Goal: Task Accomplishment & Management: Use online tool/utility

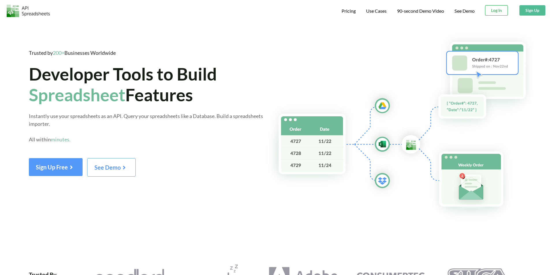
click at [503, 9] on button "Log In" at bounding box center [496, 10] width 23 height 10
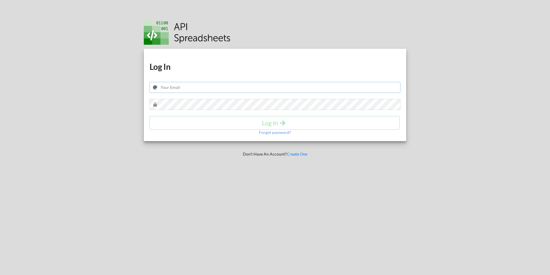
click at [208, 89] on input "text" at bounding box center [275, 87] width 251 height 11
click at [186, 84] on input "text" at bounding box center [275, 87] width 251 height 11
paste input "meebank.api@gmail.com"
type input "meebank.api@gmail.com"
click at [259, 126] on h4 "Log In" at bounding box center [275, 122] width 238 height 7
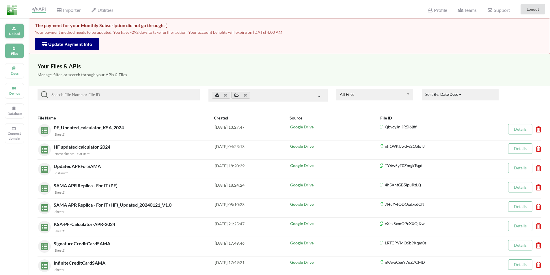
click at [16, 32] on p "Upload" at bounding box center [15, 33] width 14 height 5
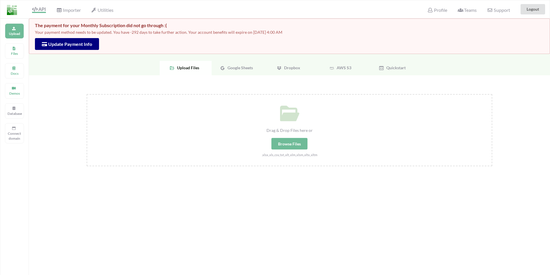
click at [244, 68] on span "Google Sheets" at bounding box center [239, 67] width 28 height 5
click at [281, 135] on span "Select Your Google Sheets" at bounding box center [289, 134] width 60 height 11
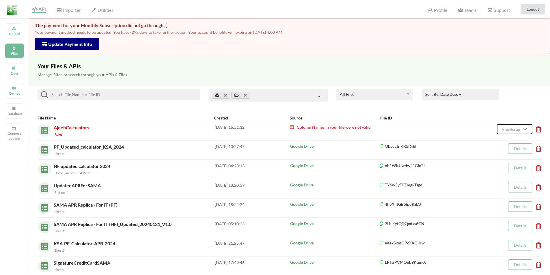
click at [510, 131] on span "View Issue" at bounding box center [512, 129] width 20 height 5
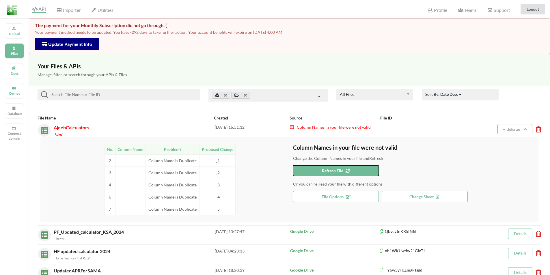
click at [323, 171] on span "Refresh File" at bounding box center [336, 170] width 28 height 5
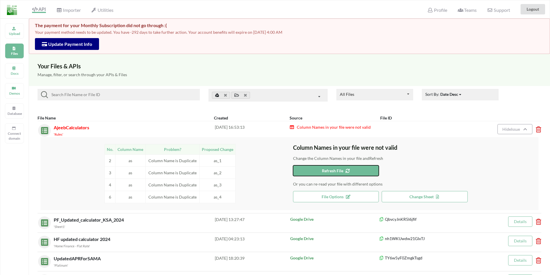
click at [319, 171] on button "Refresh File" at bounding box center [336, 170] width 86 height 11
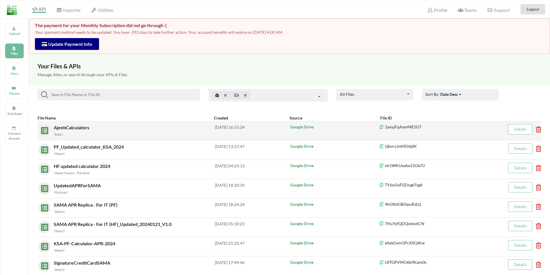
click at [72, 128] on span "AjeebCalculators" at bounding box center [72, 127] width 37 height 5
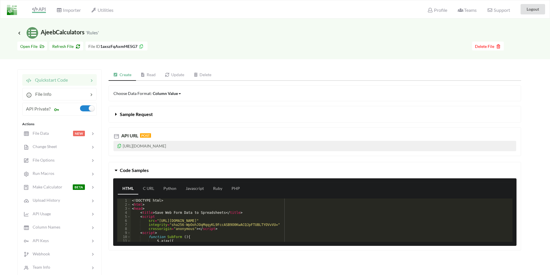
click at [152, 76] on link "Read" at bounding box center [148, 75] width 25 height 12
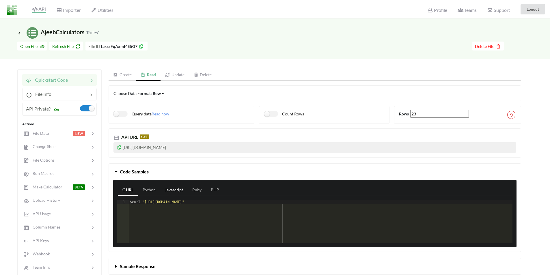
click at [176, 188] on link "Javascript" at bounding box center [173, 190] width 27 height 12
click at [122, 75] on link "Create" at bounding box center [123, 75] width 28 height 12
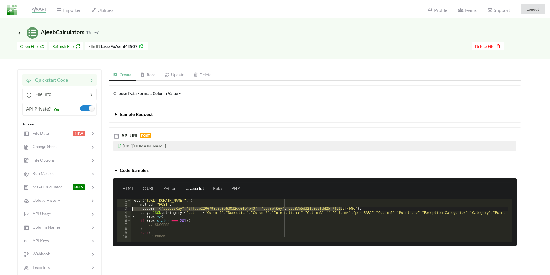
drag, startPoint x: 347, startPoint y: 209, endPoint x: 136, endPoint y: 209, distance: 210.4
click at [136, 209] on div "fetch ( "[URL][DOMAIN_NAME]" , { method : "POST" , headers : { "accessKey" : "3…" at bounding box center [341, 222] width 421 height 47
drag, startPoint x: 262, startPoint y: 201, endPoint x: 109, endPoint y: 199, distance: 153.6
click at [109, 199] on div "HTML C URL Python Javascript Ruby PHP 1 2 3 4 5 6 7 8 9 10 11 12 fetch ( "[URL]…" at bounding box center [315, 214] width 412 height 72
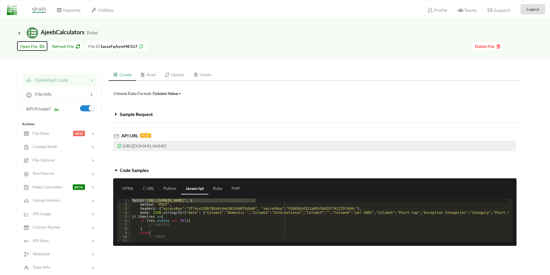
click at [29, 45] on span "Open File" at bounding box center [32, 46] width 24 height 5
